Goal: Browse casually

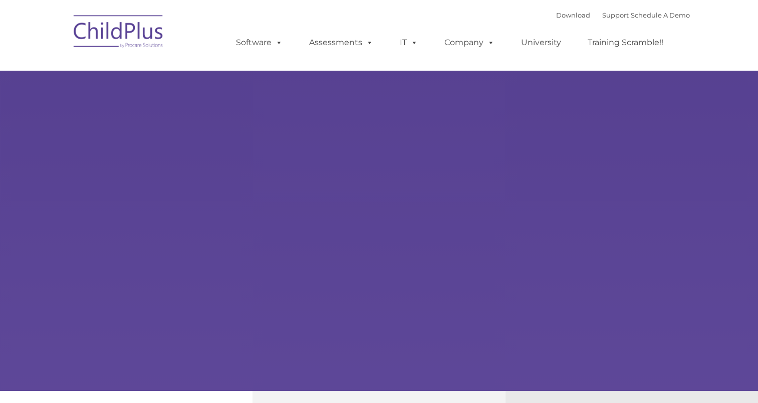
type input ""
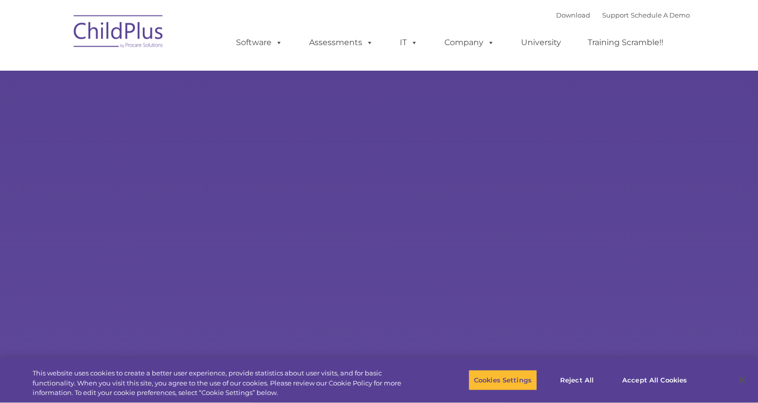
select select "MEDIUM"
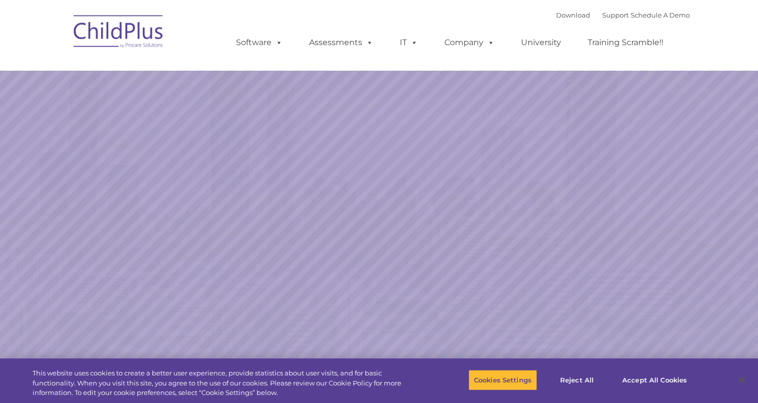
select select "MEDIUM"
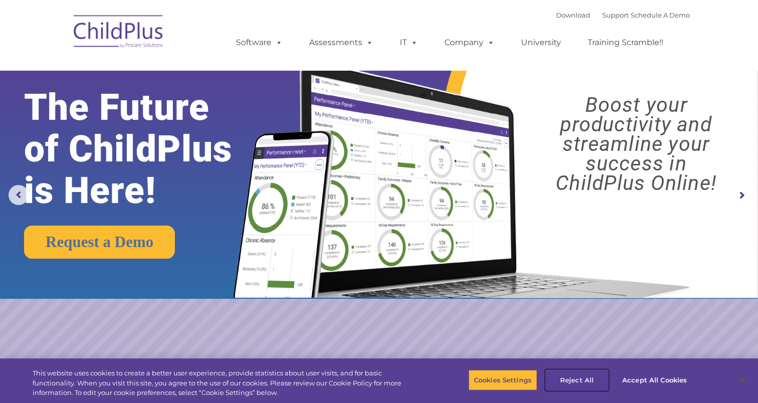
click at [570, 379] on button "Reject All" at bounding box center [577, 379] width 63 height 21
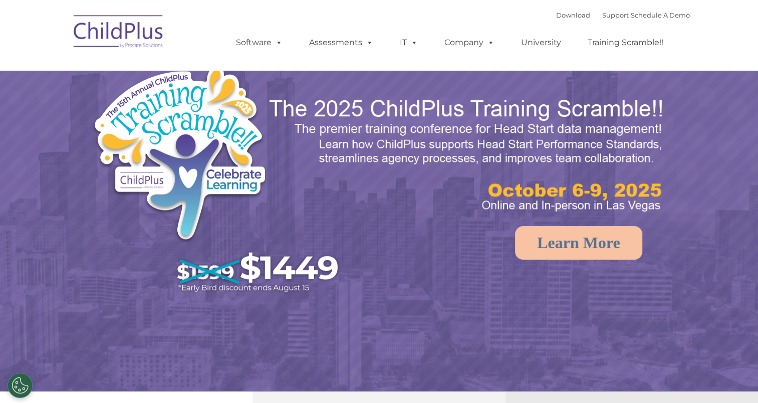
select select "MEDIUM"
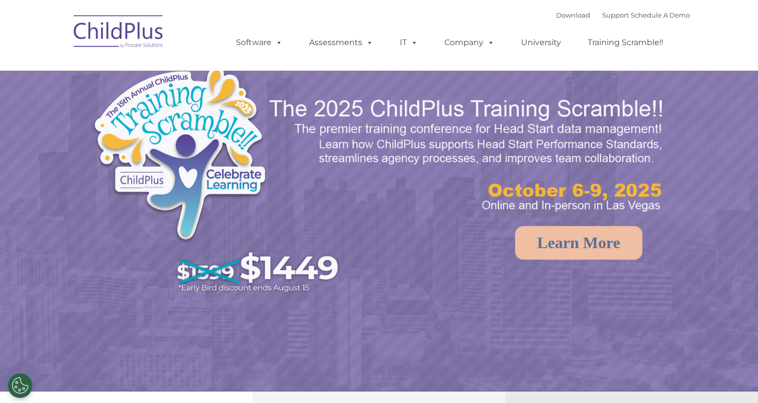
select select "MEDIUM"
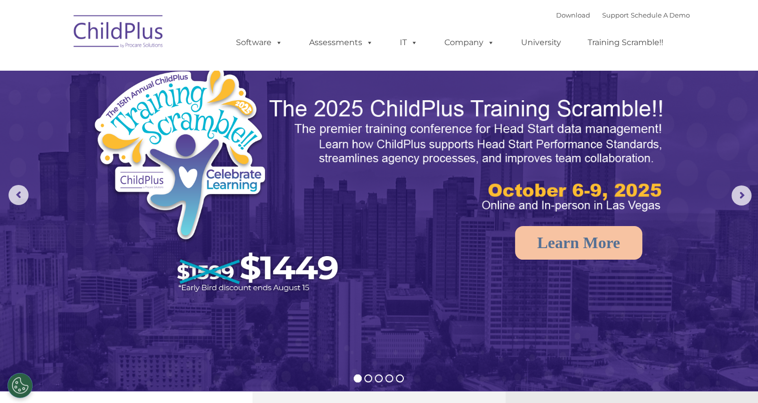
click at [113, 31] on img at bounding box center [119, 33] width 100 height 50
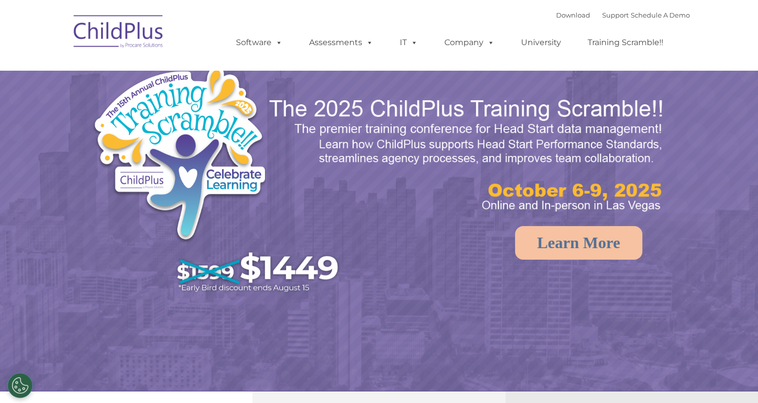
select select "MEDIUM"
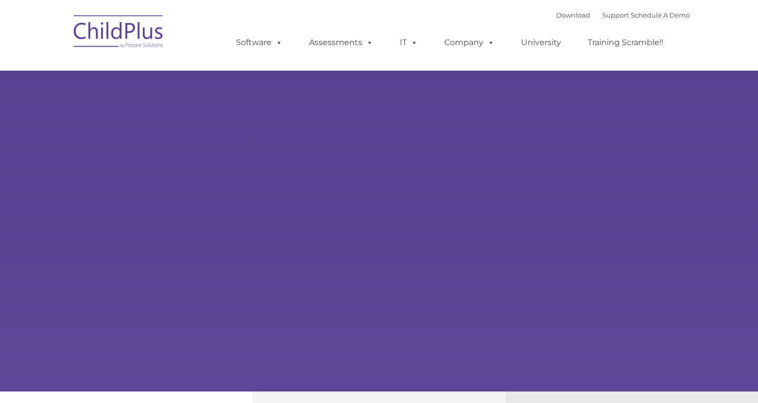
type input ""
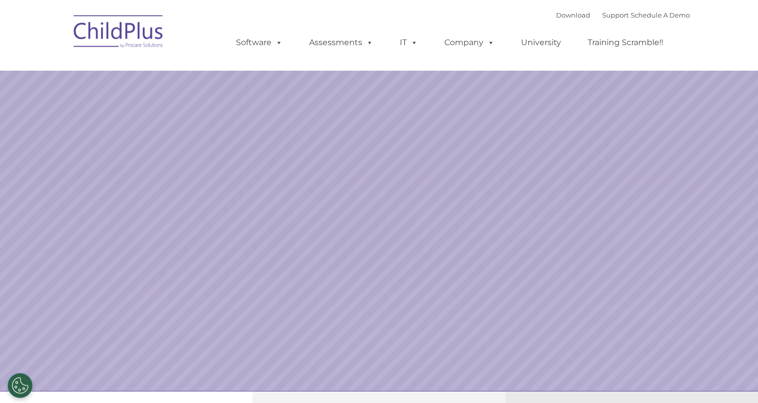
select select "MEDIUM"
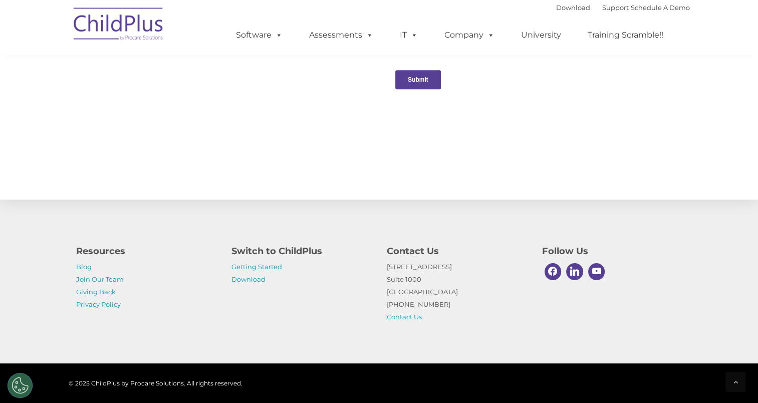
scroll to position [1072, 0]
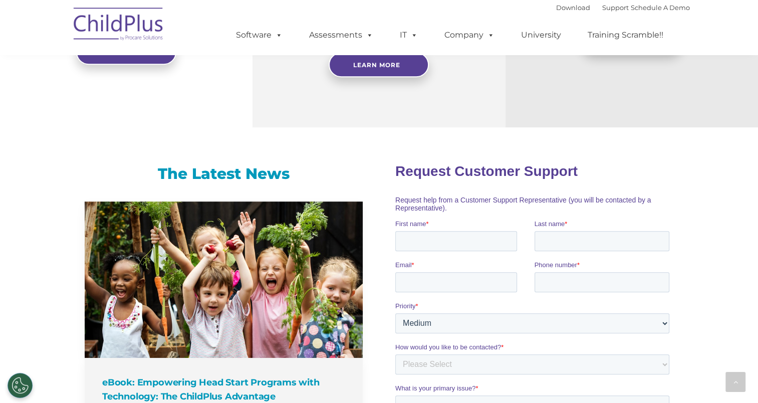
scroll to position [535, 0]
